Goal: Task Accomplishment & Management: Complete application form

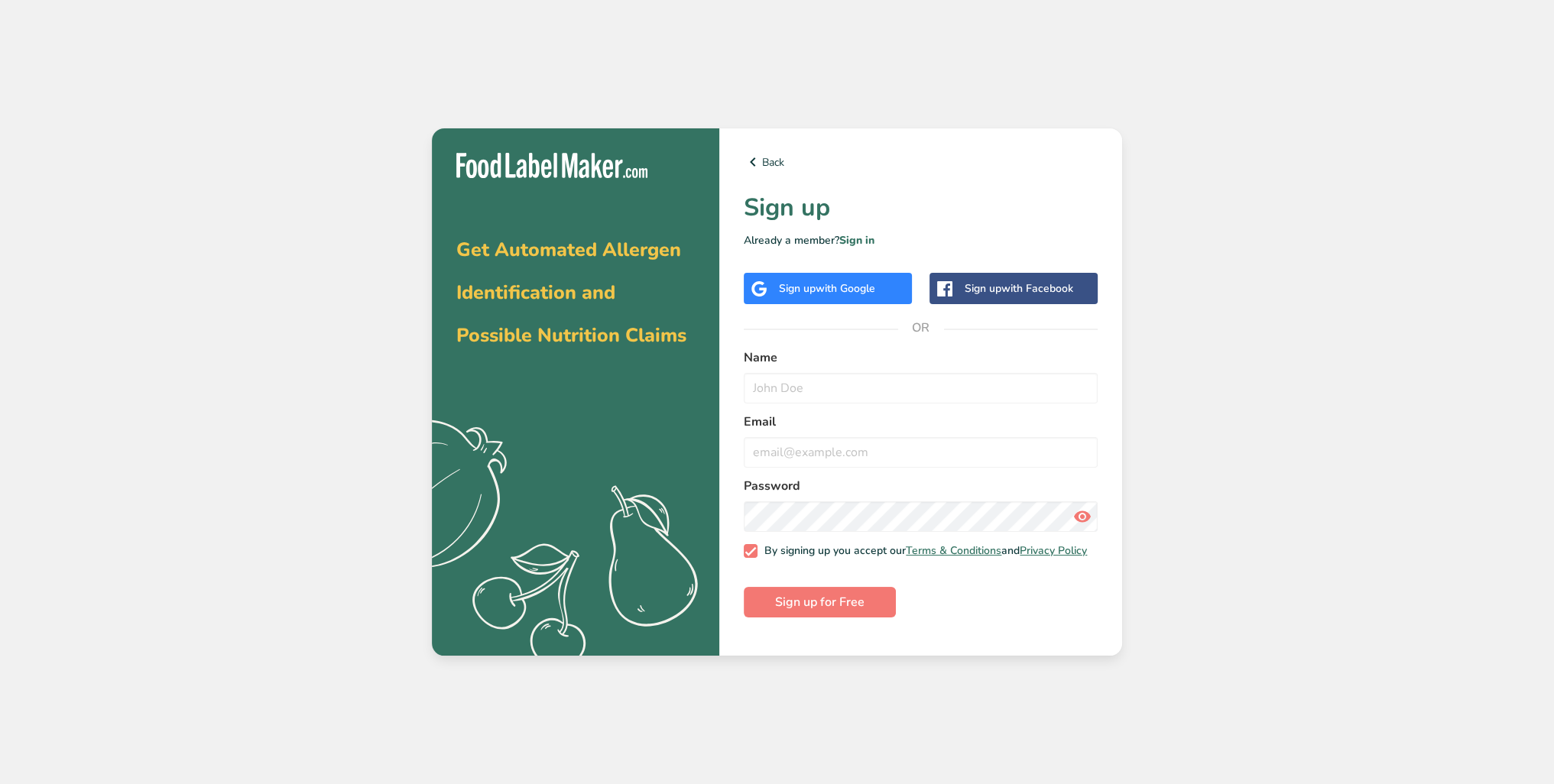
click at [831, 294] on span "with Google" at bounding box center [846, 289] width 59 height 15
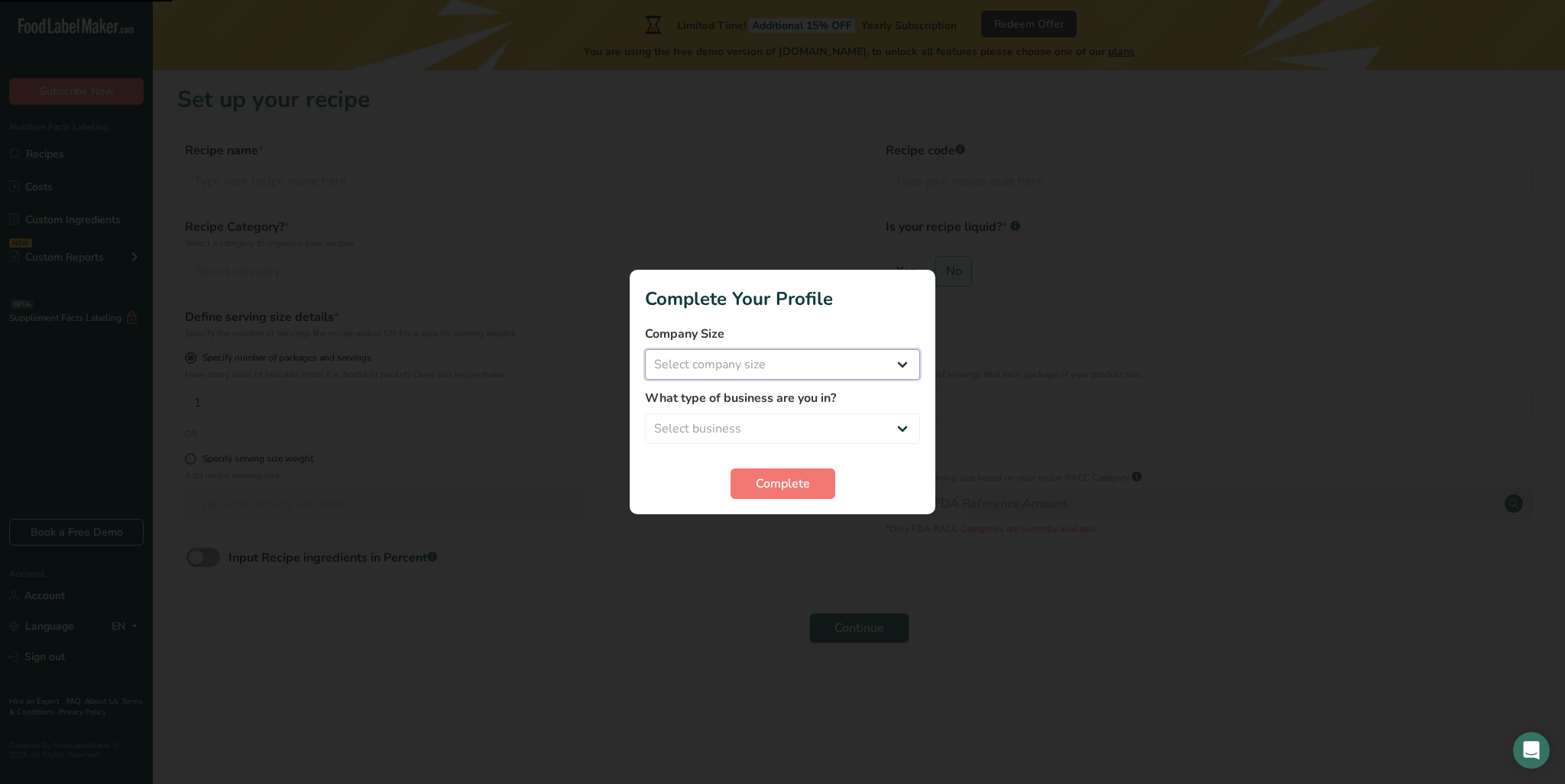
click at [822, 367] on select "Select company size Fewer than 10 Employees 10 to 50 Employees 51 to 500 Employ…" at bounding box center [782, 364] width 275 height 31
select select "3"
click at [645, 349] on select "Select company size Fewer than 10 Employees 10 to 50 Employees 51 to 500 Employ…" at bounding box center [782, 364] width 275 height 31
click at [795, 444] on form "Company Size Fewer than 10 Employees 10 to 50 Employees 51 to 500 Employees Ove…" at bounding box center [782, 412] width 275 height 174
click at [792, 435] on select "Select business Packaged Food Manufacturer Restaurant & Cafe Bakery Meal Plans …" at bounding box center [782, 429] width 275 height 31
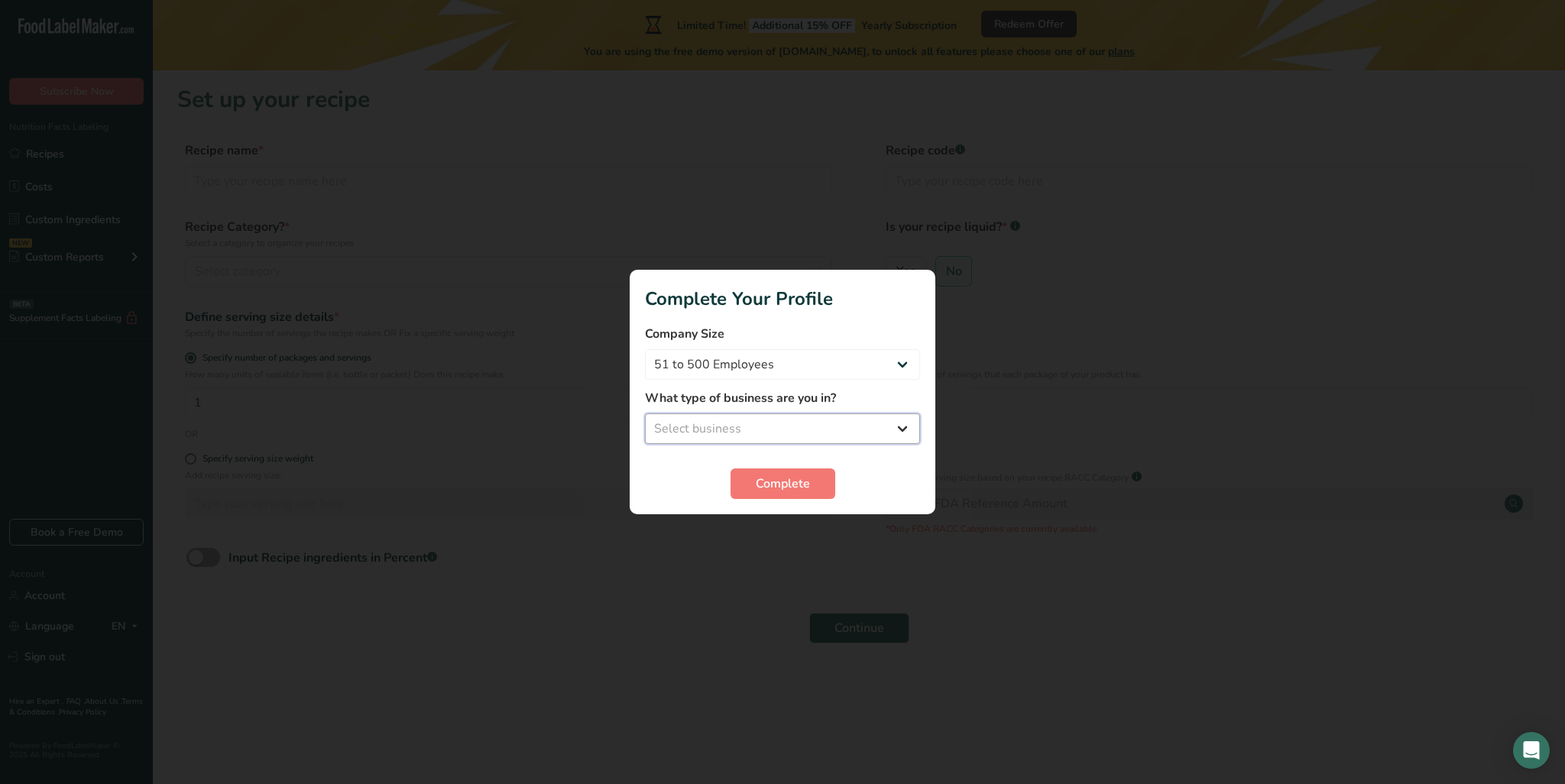
select select "5"
click at [645, 414] on select "Select business Packaged Food Manufacturer Restaurant & Cafe Bakery Meal Plans …" at bounding box center [782, 429] width 275 height 31
click at [763, 459] on form "Company Size Fewer than 10 Employees 10 to 50 Employees 51 to 500 Employees Ove…" at bounding box center [782, 412] width 275 height 174
click at [781, 479] on span "Complete" at bounding box center [782, 484] width 55 height 19
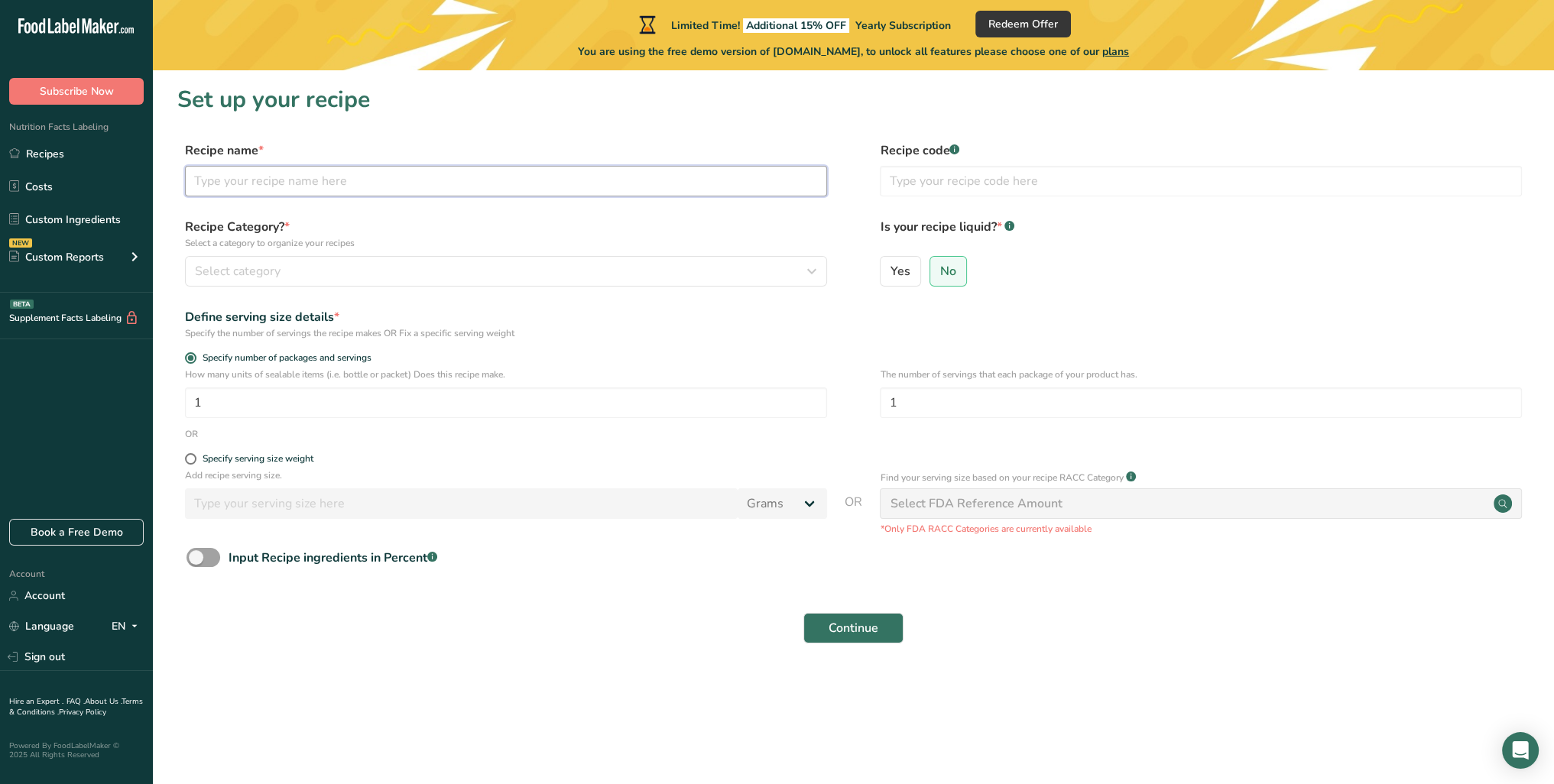
click at [682, 193] on input "text" at bounding box center [506, 180] width 642 height 31
click at [1009, 515] on div "Select FDA Reference Amount" at bounding box center [1200, 503] width 642 height 31
click at [964, 528] on p "*Only FDA RACC Categories are currently available" at bounding box center [1200, 529] width 642 height 14
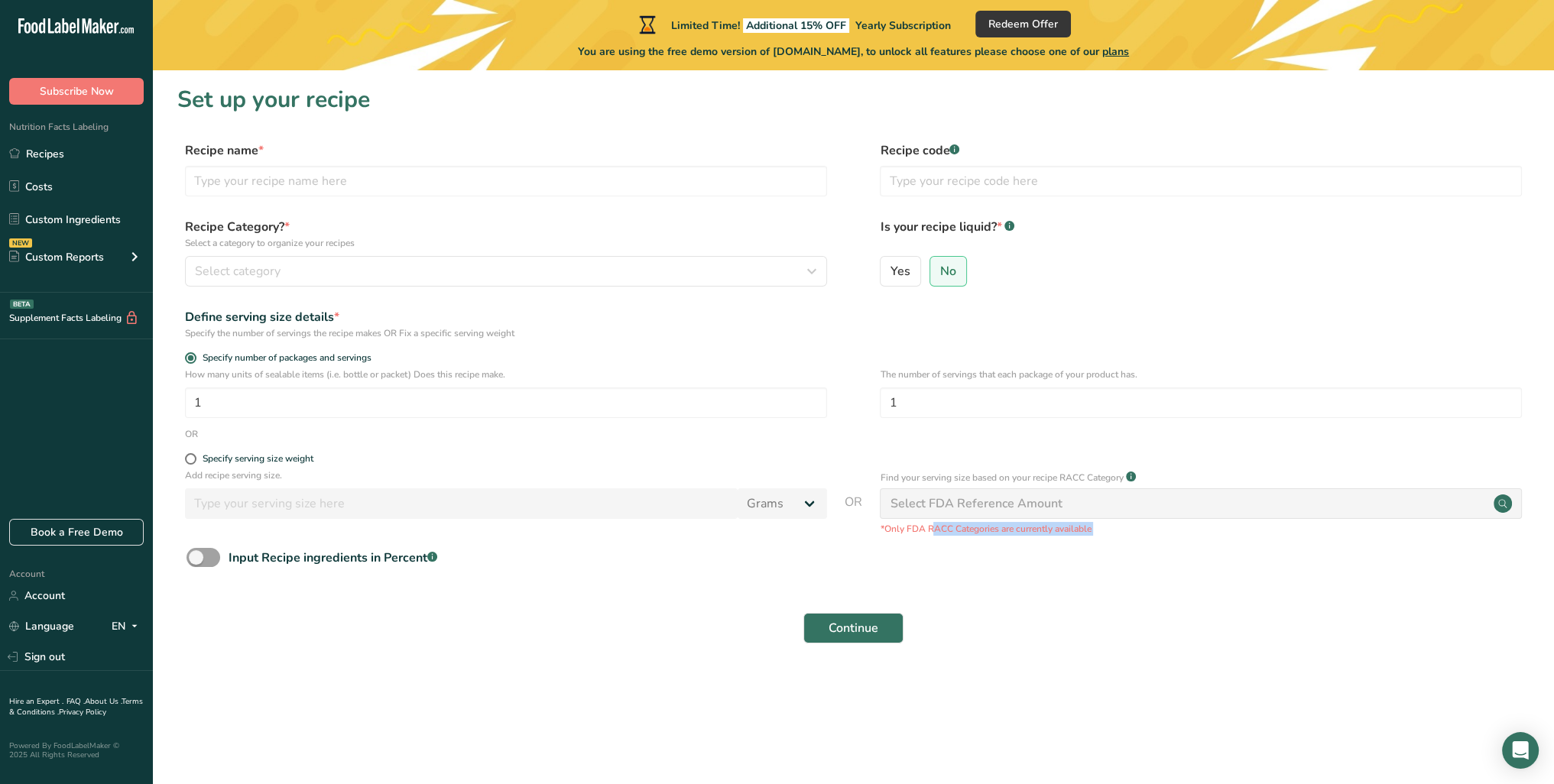
copy body "*Only FDA RACC Categories are currently available Input Recipe ingredients in P…"
click at [998, 155] on label "Recipe code .a-a{fill:#347362;}.b-a{fill:#fff;}" at bounding box center [1200, 151] width 642 height 19
click at [567, 188] on input "text" at bounding box center [506, 180] width 642 height 31
click at [370, 177] on input "text" at bounding box center [506, 180] width 642 height 31
type input "Gut Cleanse"
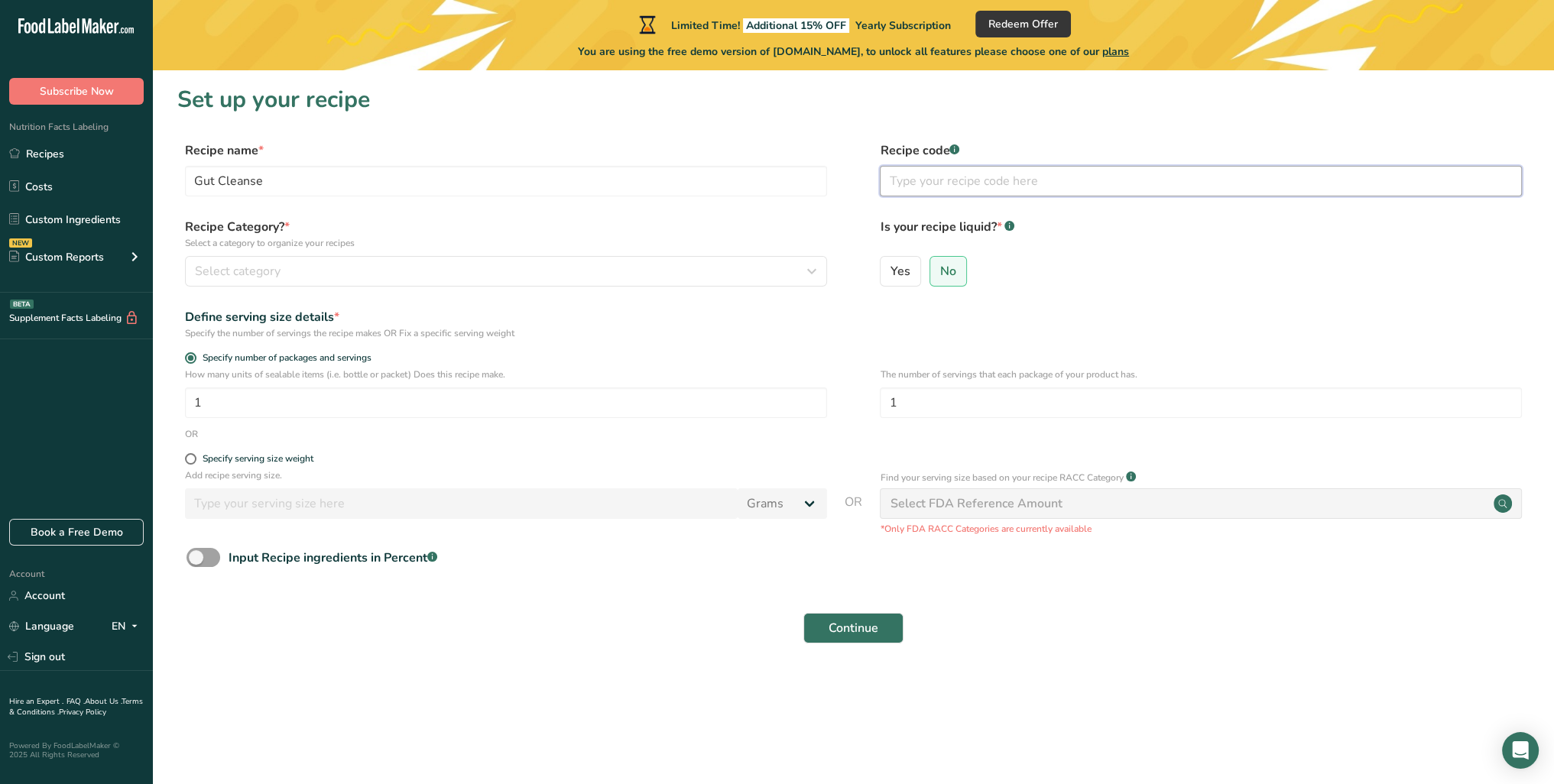
click at [1072, 188] on input "text" at bounding box center [1200, 180] width 642 height 31
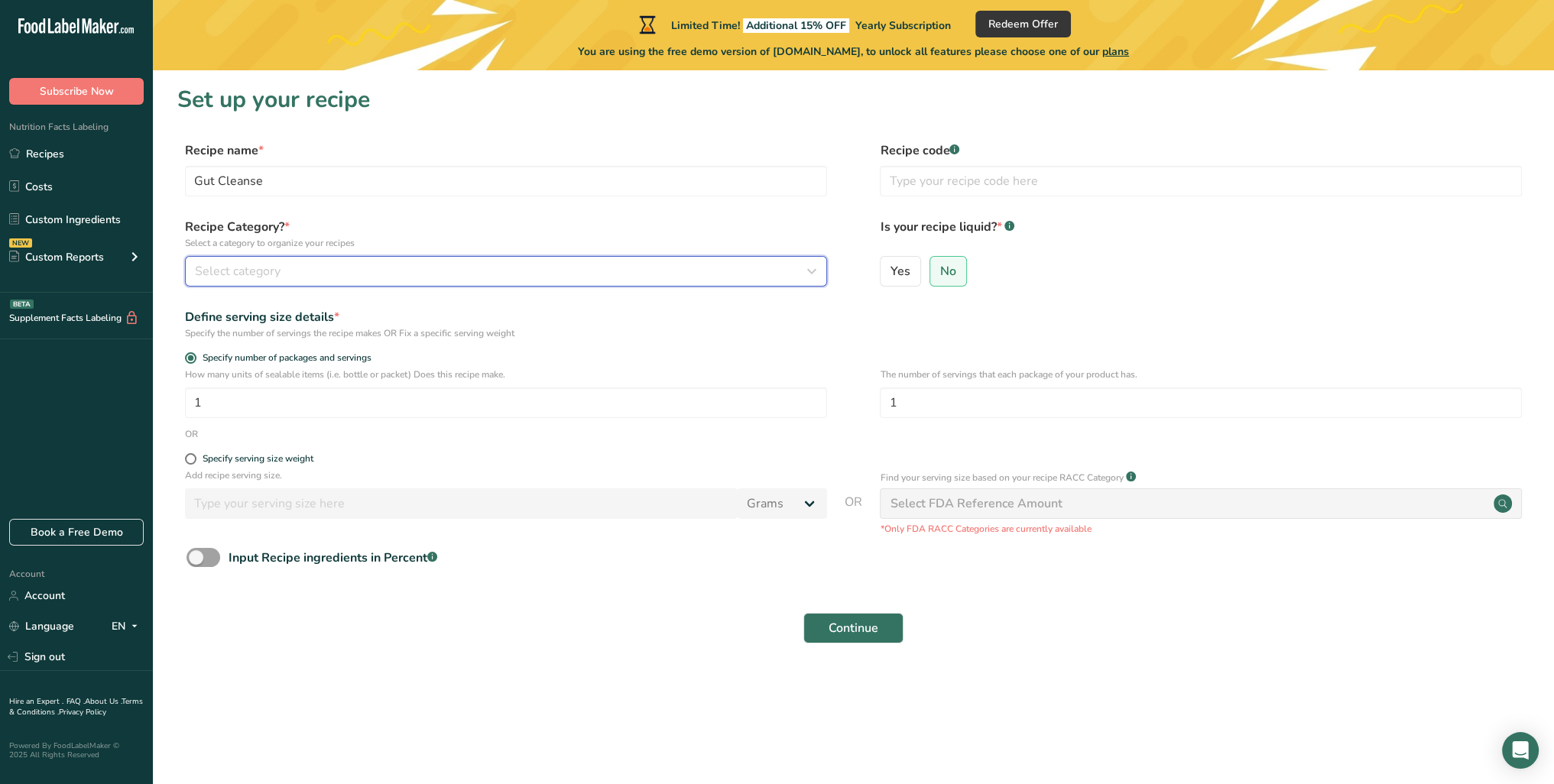
click at [316, 276] on div "Select category" at bounding box center [501, 271] width 613 height 19
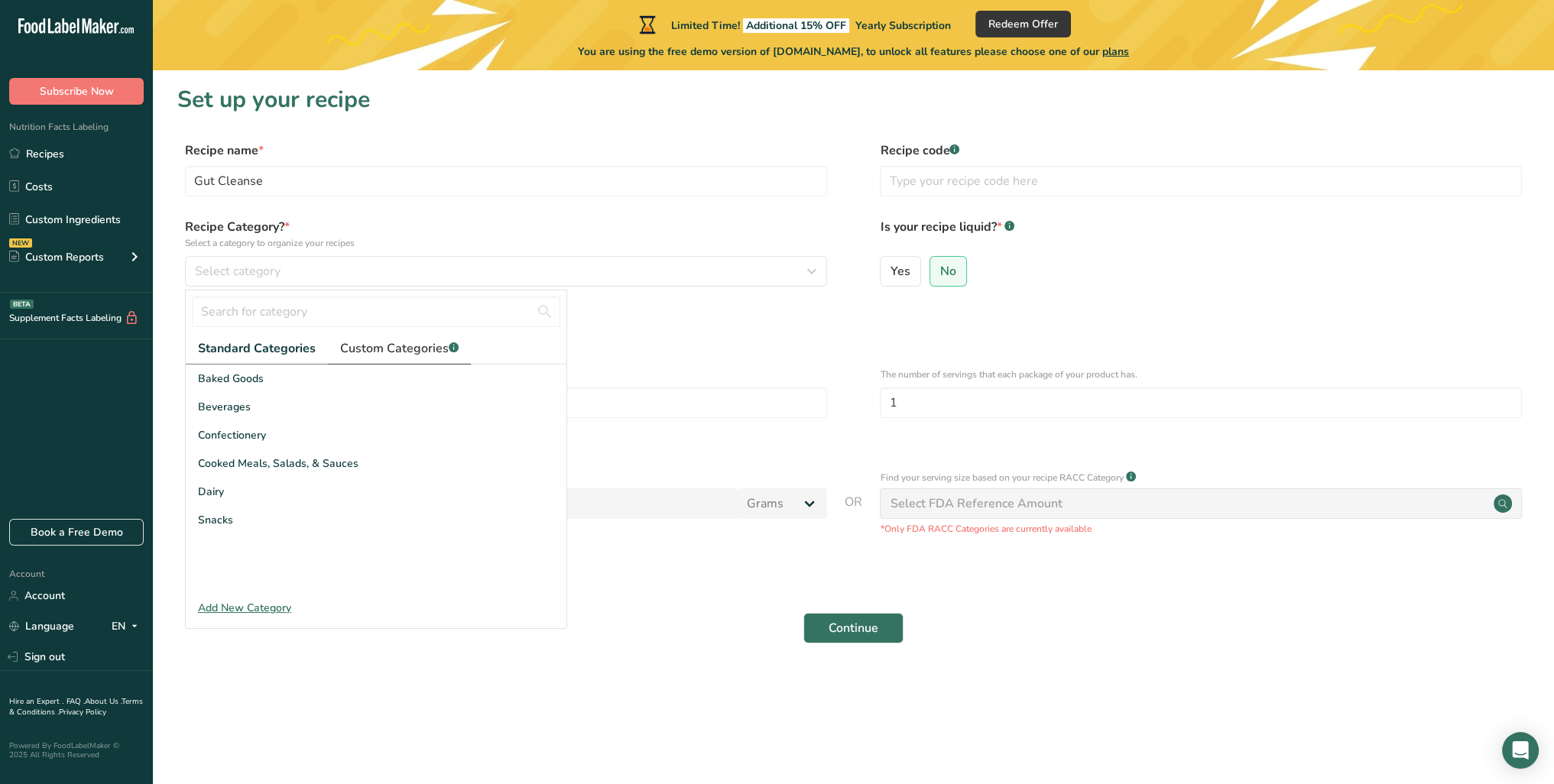
click at [394, 348] on span "Custom Categories .a-a{fill:#347362;}.b-a{fill:#fff;}" at bounding box center [399, 348] width 119 height 19
click at [223, 349] on span "Standard Categories" at bounding box center [256, 348] width 116 height 19
click at [239, 609] on div "Add New Category" at bounding box center [376, 607] width 381 height 16
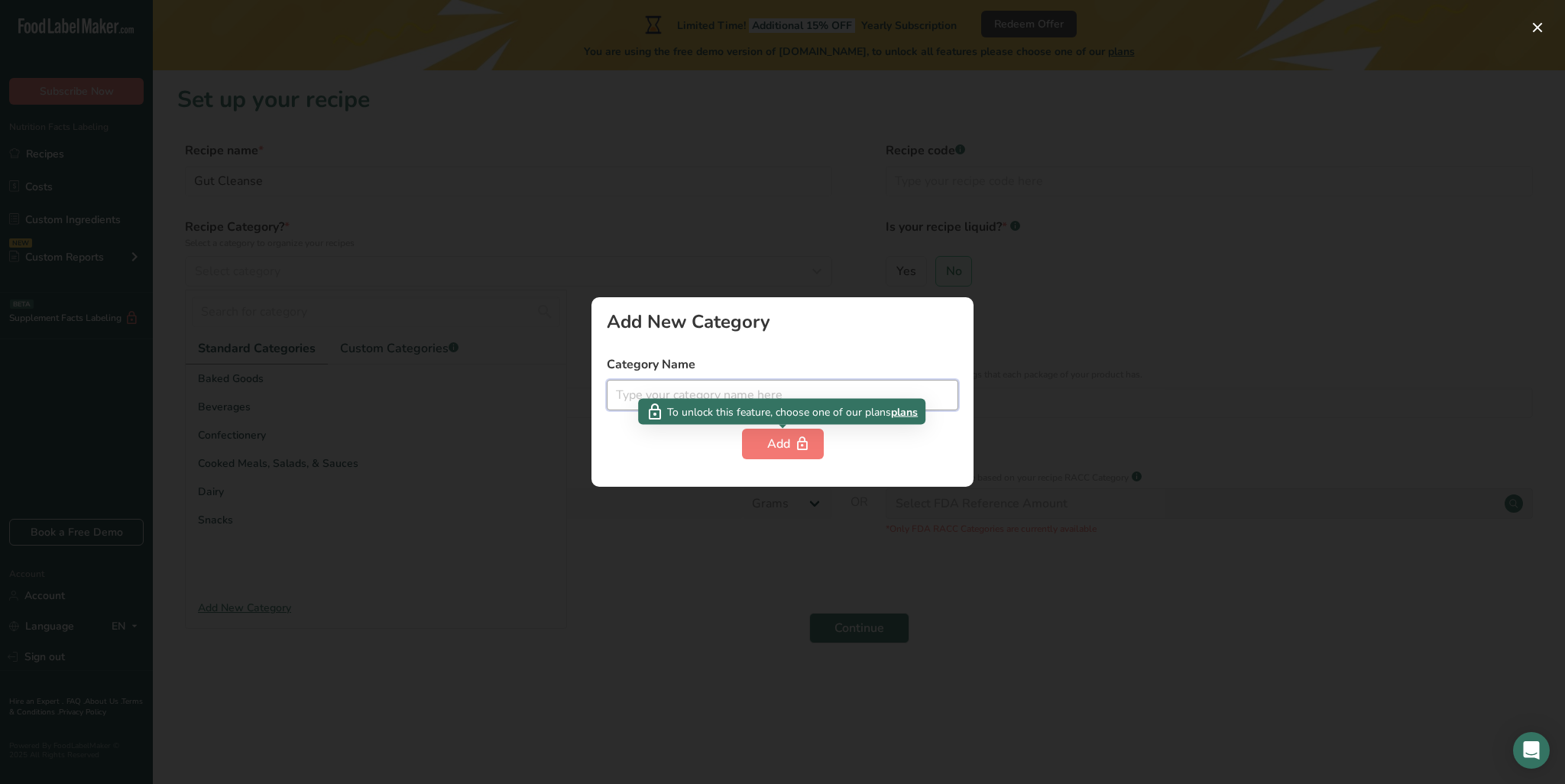
click at [756, 395] on input "text" at bounding box center [782, 394] width 352 height 31
click at [794, 442] on span "button" at bounding box center [803, 444] width 19 height 19
click at [795, 400] on input "text" at bounding box center [782, 394] width 352 height 31
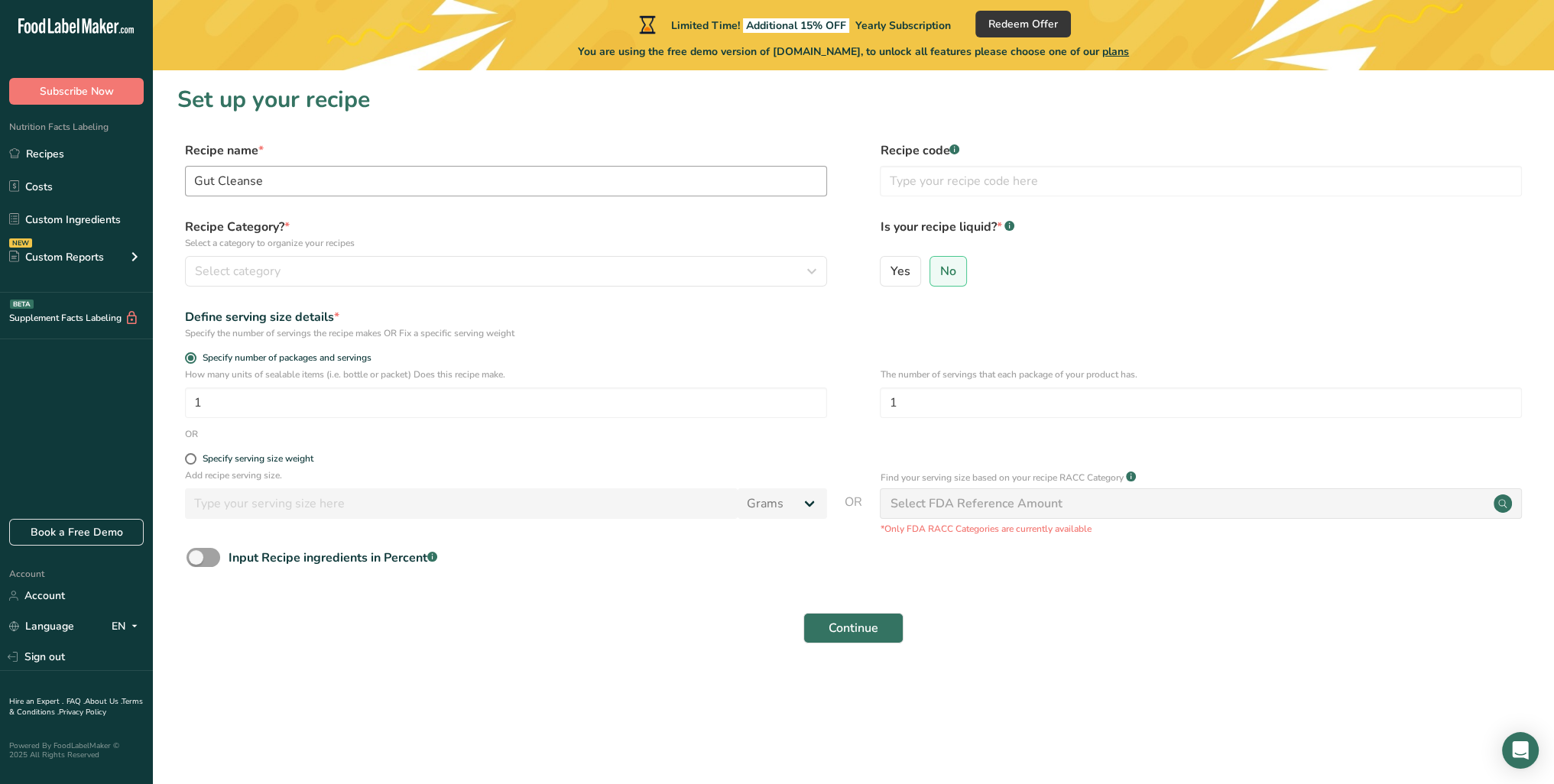
click at [346, 198] on div "Recipe name * Gut Cleanse Recipe code .a-a{fill:#347362;}.b-a{fill:#fff;}" at bounding box center [853, 173] width 1352 height 64
click at [391, 308] on div "Define serving size details *" at bounding box center [506, 317] width 642 height 19
click at [403, 393] on input "1" at bounding box center [506, 402] width 642 height 31
click at [934, 271] on input "No" at bounding box center [934, 270] width 10 height 10
click at [1026, 424] on div "The number of servings that each package of your product has. 1" at bounding box center [1200, 397] width 642 height 59
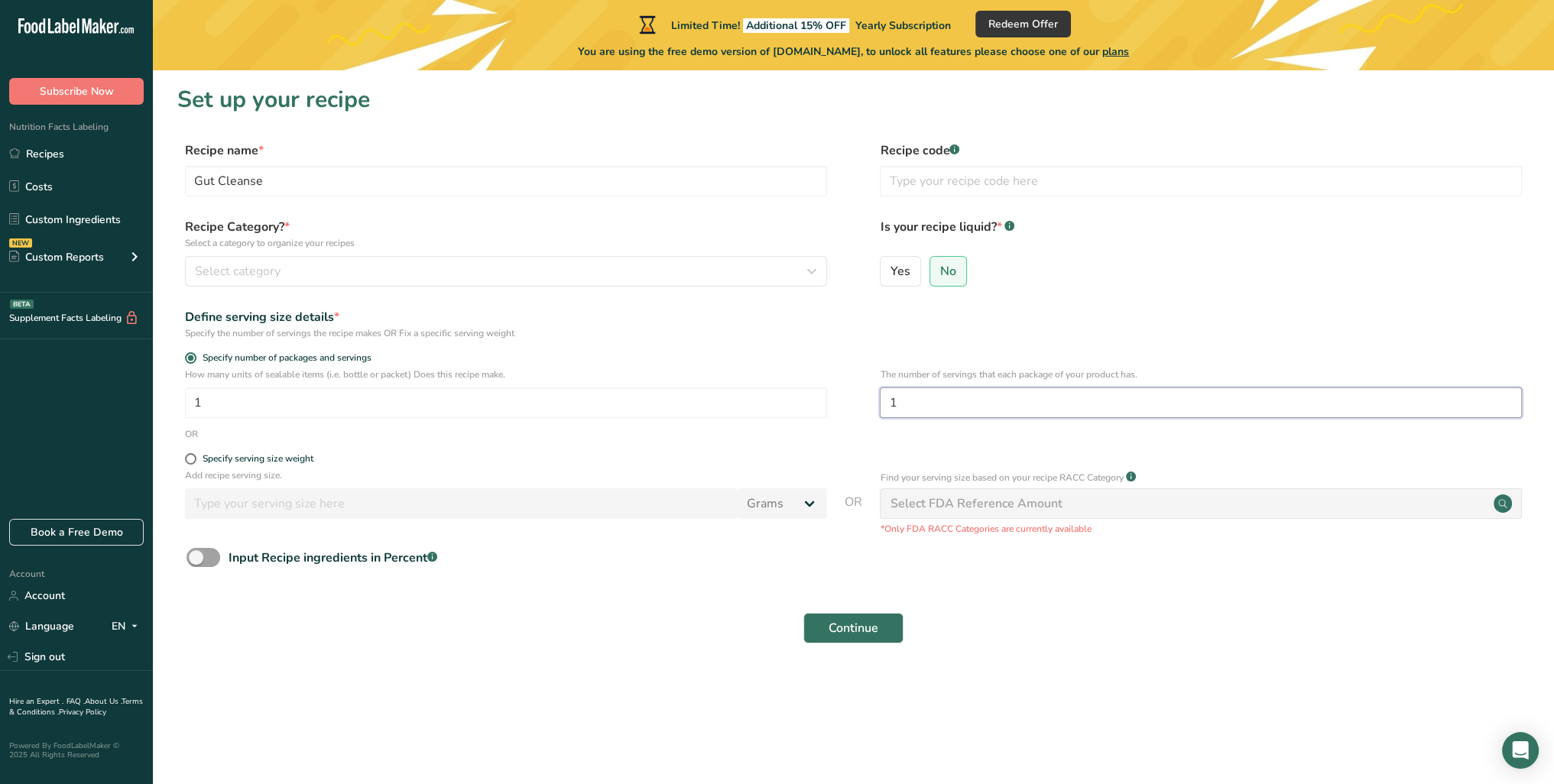
click at [1035, 406] on input "1" at bounding box center [1200, 402] width 642 height 31
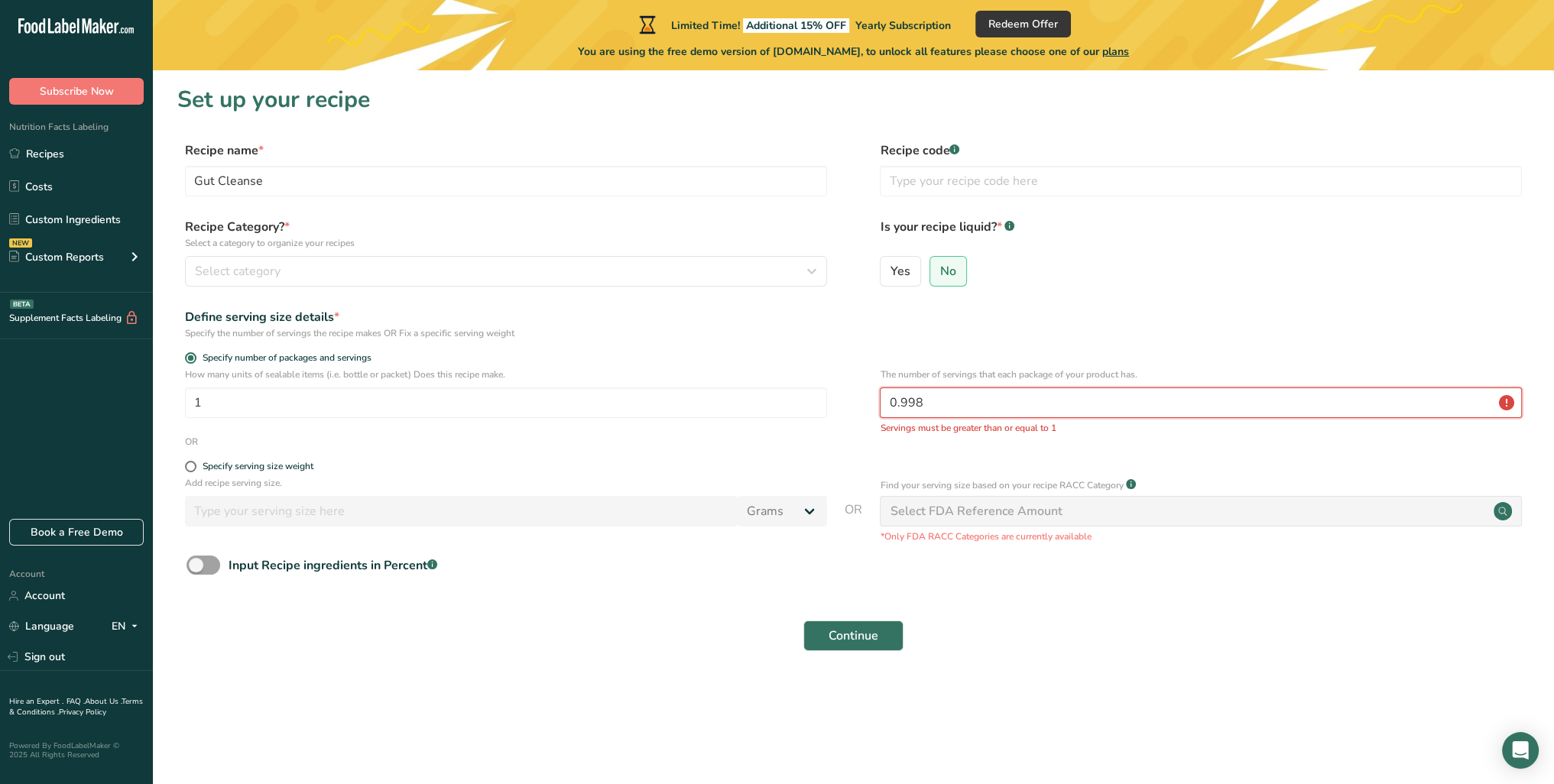
type input "0.998"
click at [995, 505] on div "Select FDA Reference Amount" at bounding box center [976, 511] width 172 height 19
click at [984, 417] on input "0.998" at bounding box center [1200, 402] width 642 height 31
click at [374, 292] on div "Recipe Category? * Select a category to organize your recipes Select category S…" at bounding box center [853, 256] width 1352 height 78
click at [954, 412] on input "0.998" at bounding box center [1200, 402] width 642 height 31
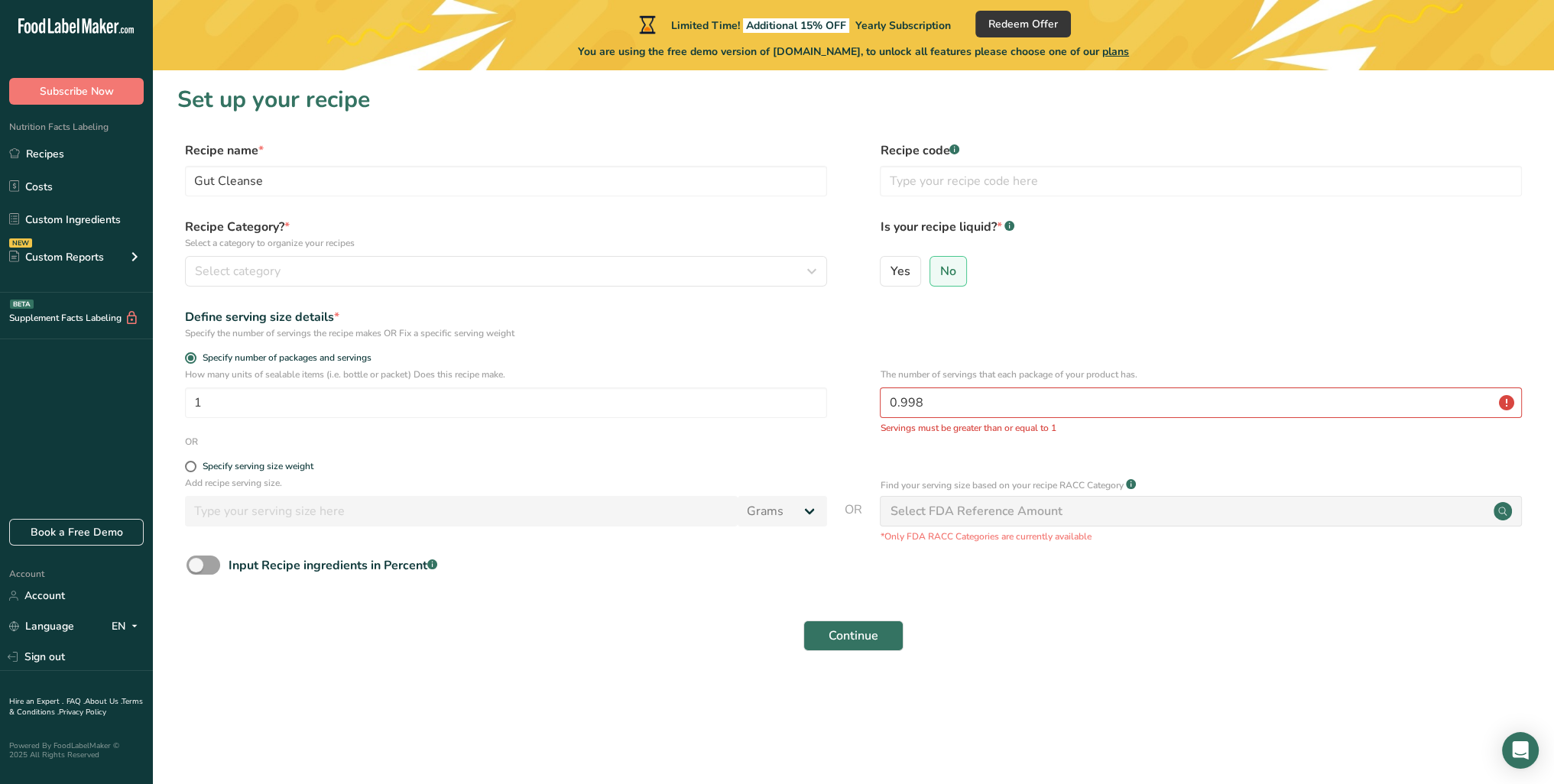
click at [650, 380] on p "How many units of sealable items (i.e. bottle or packet) Does this recipe make." at bounding box center [506, 374] width 642 height 14
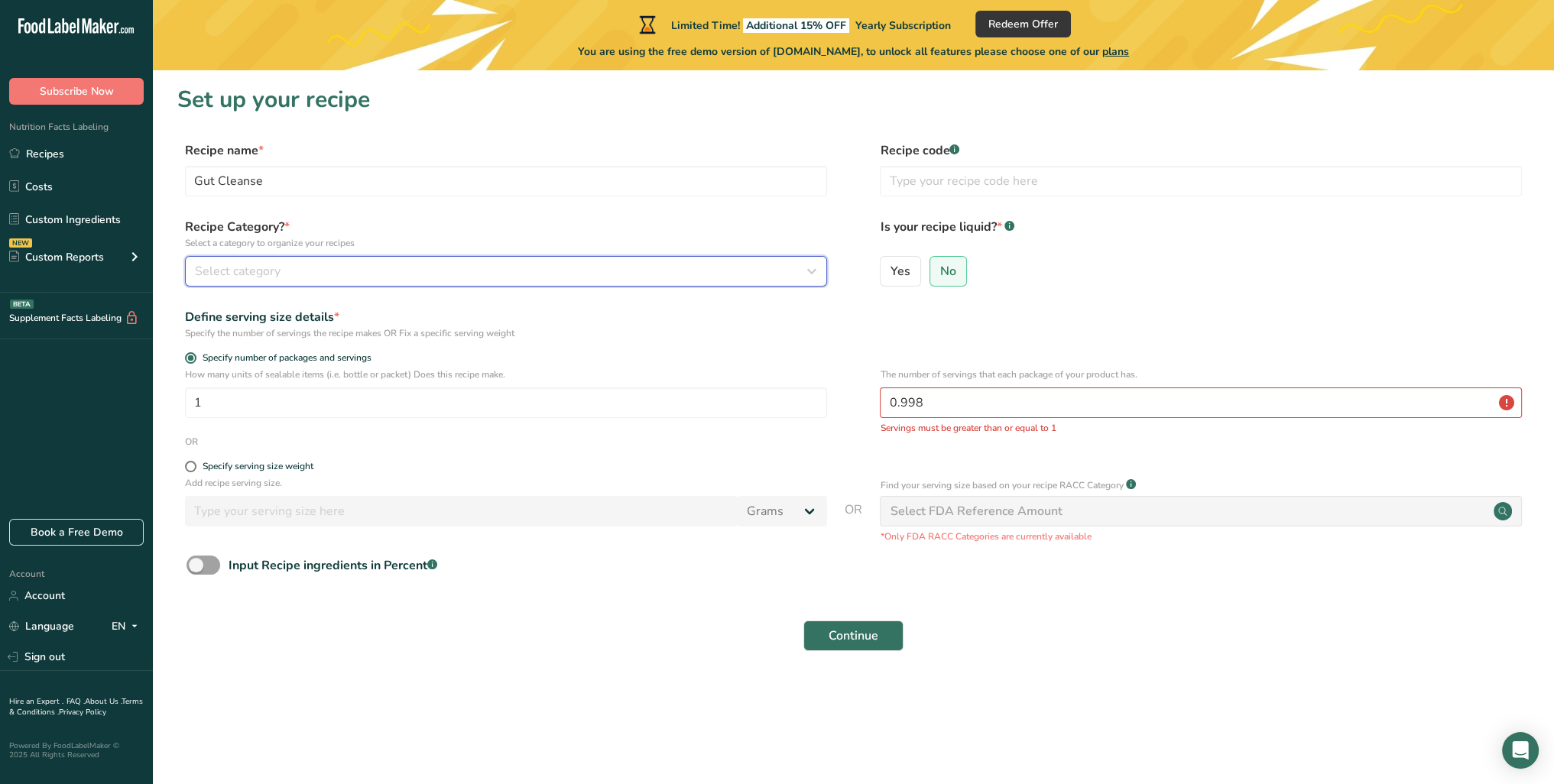
click at [405, 258] on button "Select category" at bounding box center [506, 270] width 642 height 31
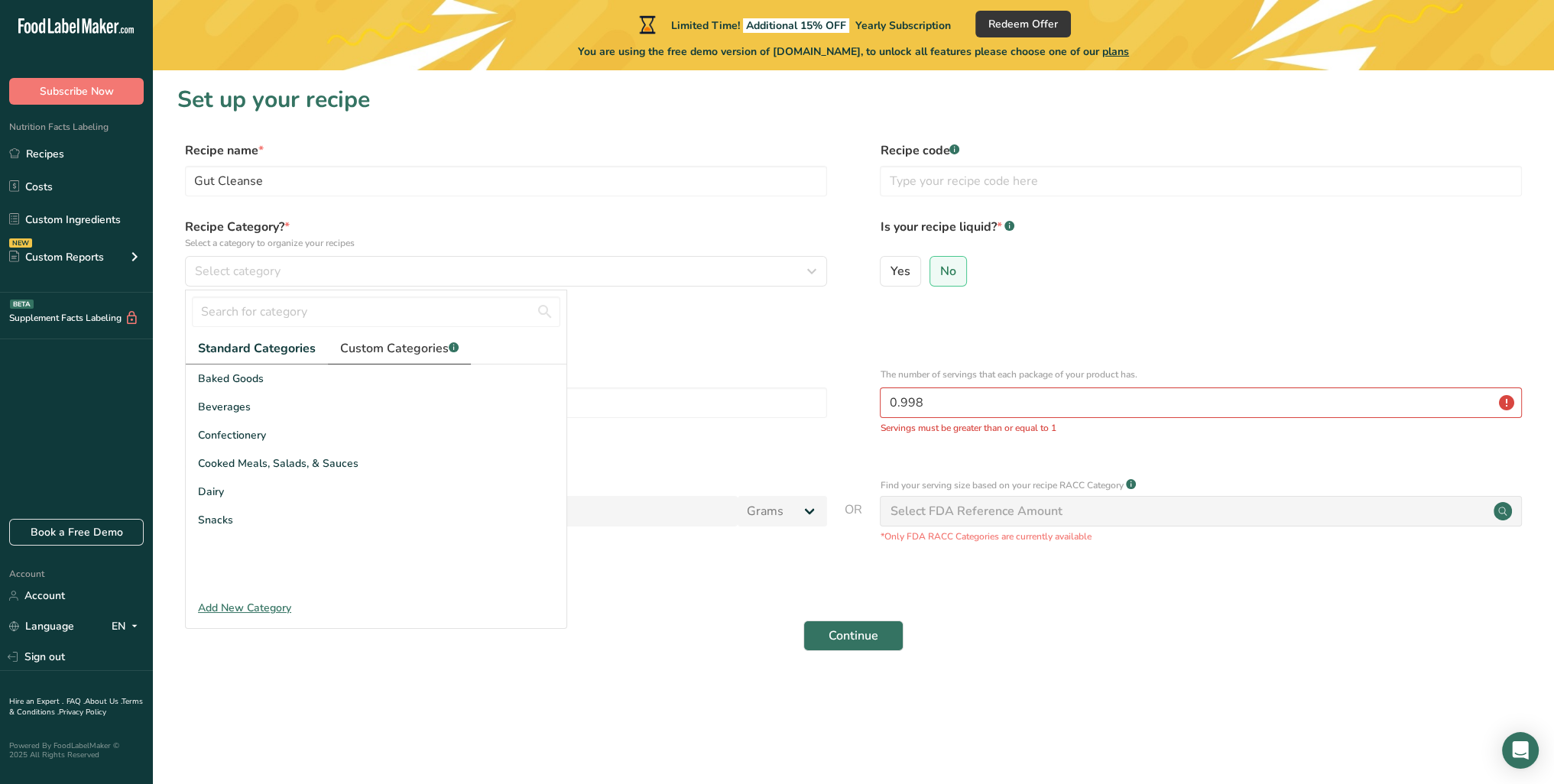
click at [348, 355] on span "Custom Categories .a-a{fill:#347362;}.b-a{fill:#fff;}" at bounding box center [399, 348] width 119 height 19
click at [256, 355] on span "Standard Categories" at bounding box center [256, 348] width 116 height 19
click at [246, 609] on div "Add New Category" at bounding box center [376, 607] width 381 height 16
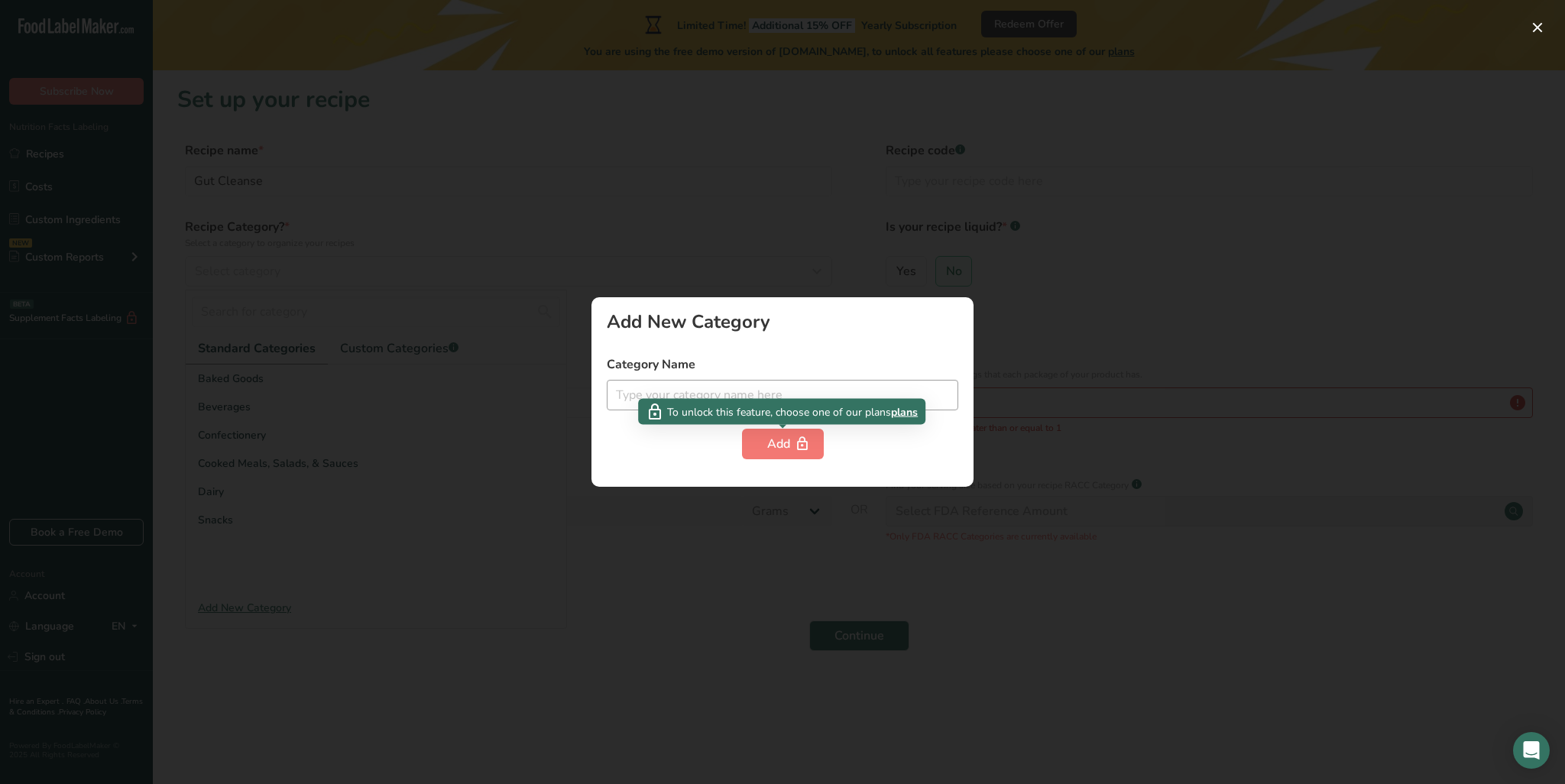
drag, startPoint x: 778, startPoint y: 405, endPoint x: 770, endPoint y: 388, distance: 18.8
click at [777, 404] on span "To unlock this feature, choose one of our plans" at bounding box center [780, 411] width 224 height 16
click at [770, 388] on input "text" at bounding box center [782, 394] width 352 height 31
type input "Supplement"
click at [795, 436] on icon "button" at bounding box center [802, 444] width 16 height 24
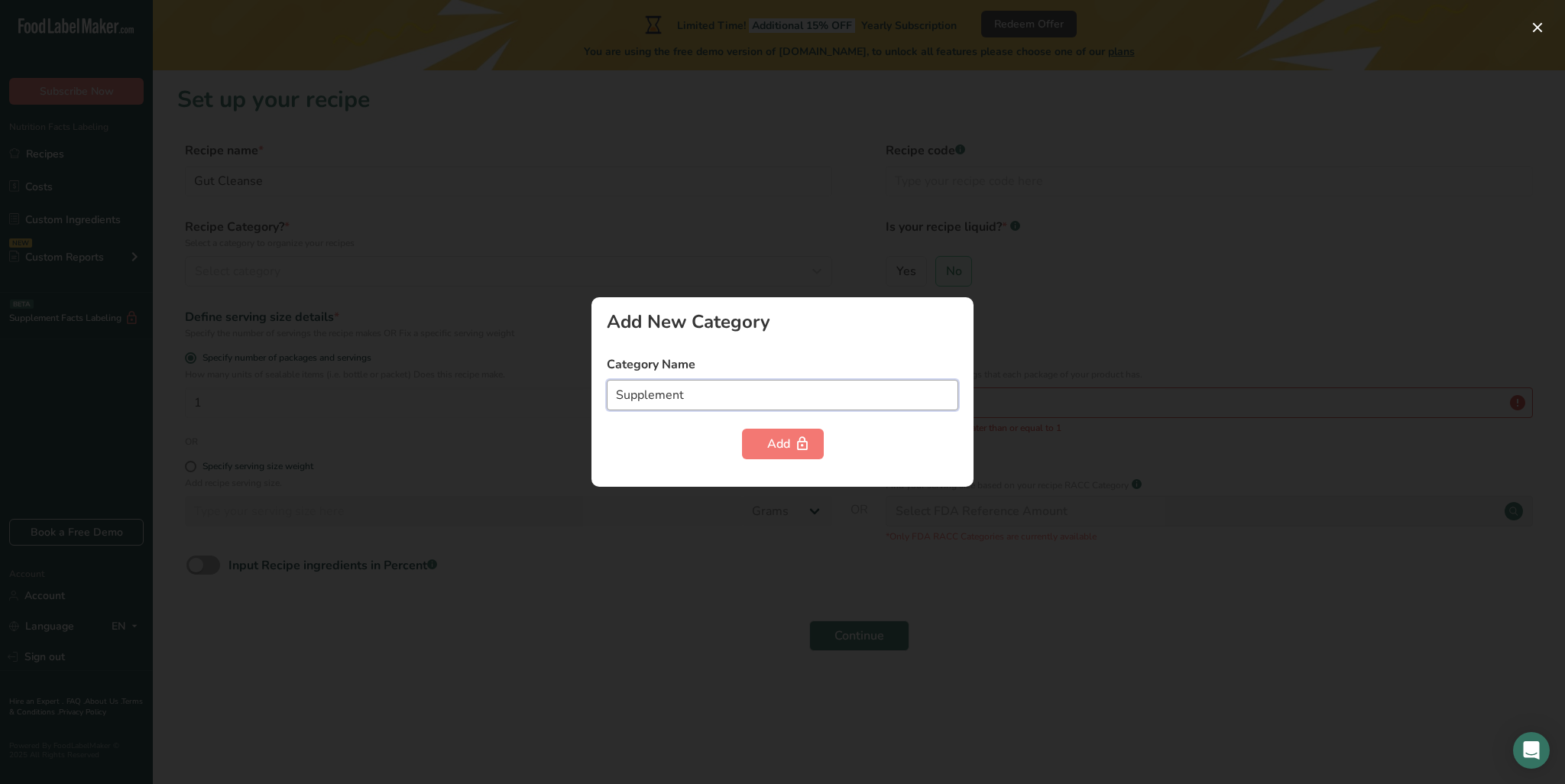
click at [754, 403] on input "Supplement" at bounding box center [782, 394] width 352 height 31
click at [779, 444] on div "Add" at bounding box center [783, 444] width 31 height 19
click at [1103, 287] on div at bounding box center [782, 392] width 1565 height 784
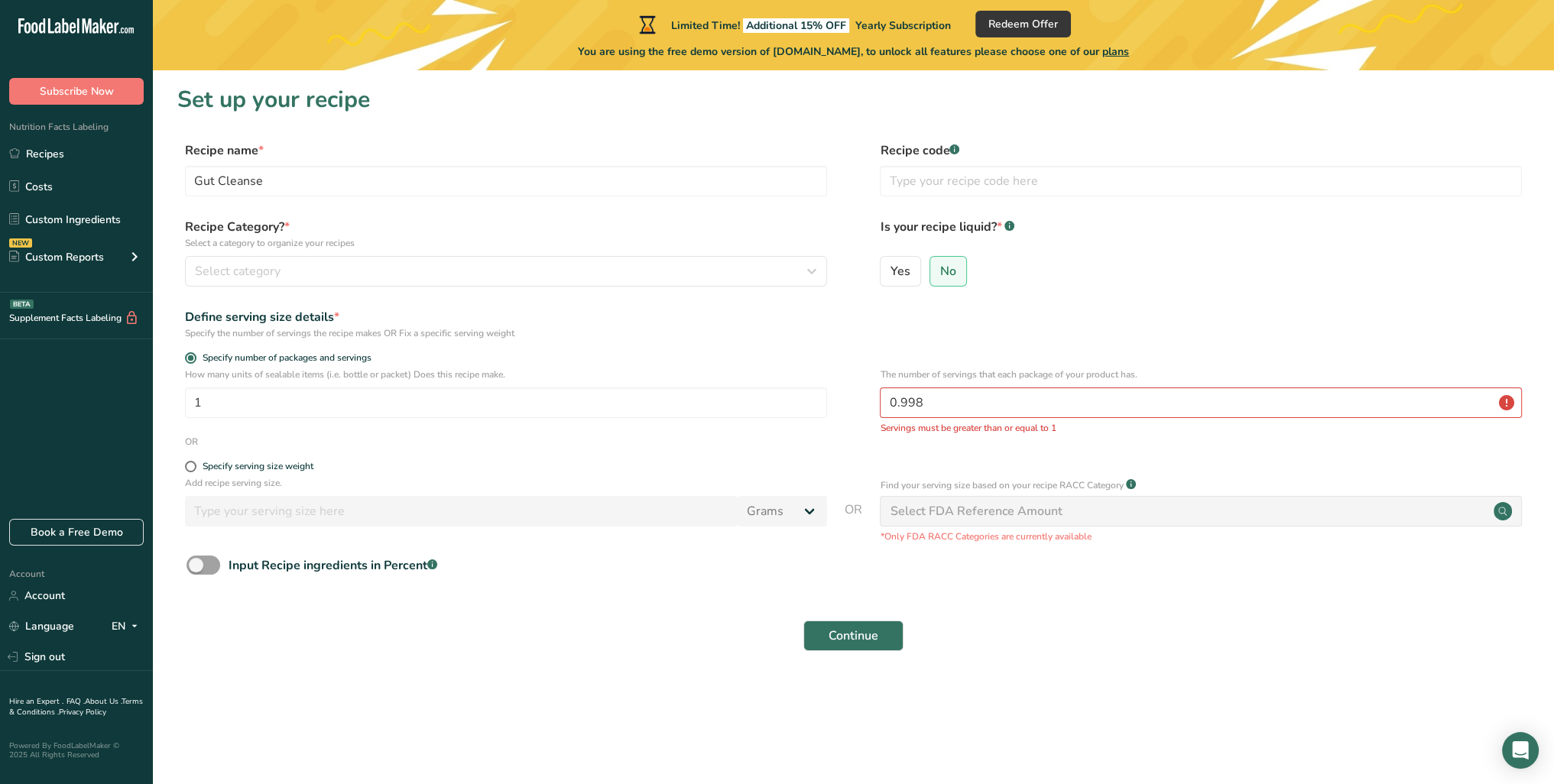
click at [1001, 523] on div "Select FDA Reference Amount" at bounding box center [1200, 511] width 642 height 31
click at [257, 533] on div "Add recipe serving size. Grams kg mg mcg lb oz l mL fl oz tbsp tsp cup qt gallon" at bounding box center [506, 504] width 642 height 58
